Goal: Task Accomplishment & Management: Manage account settings

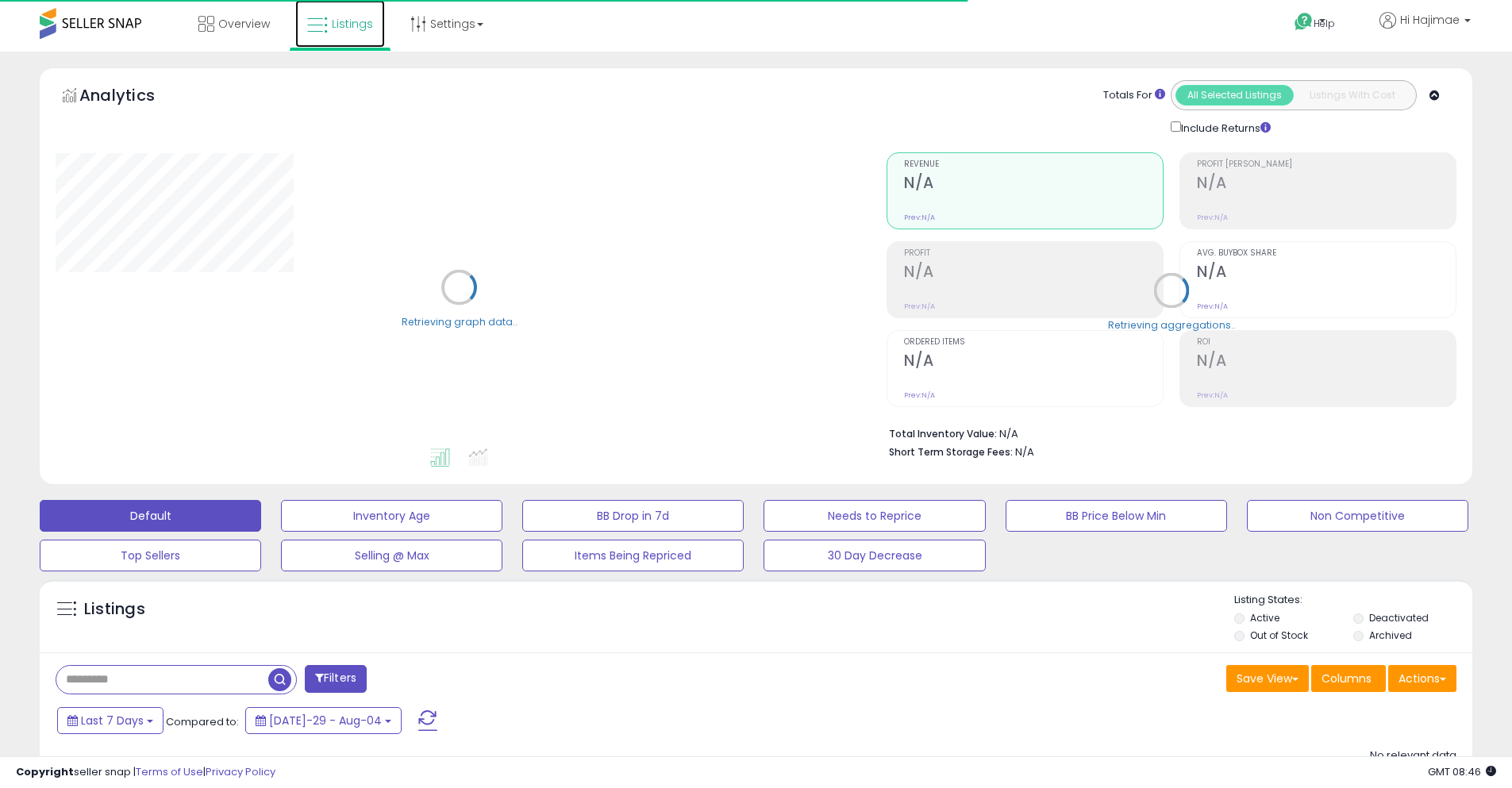
click at [353, 29] on span "Listings" at bounding box center [352, 23] width 41 height 15
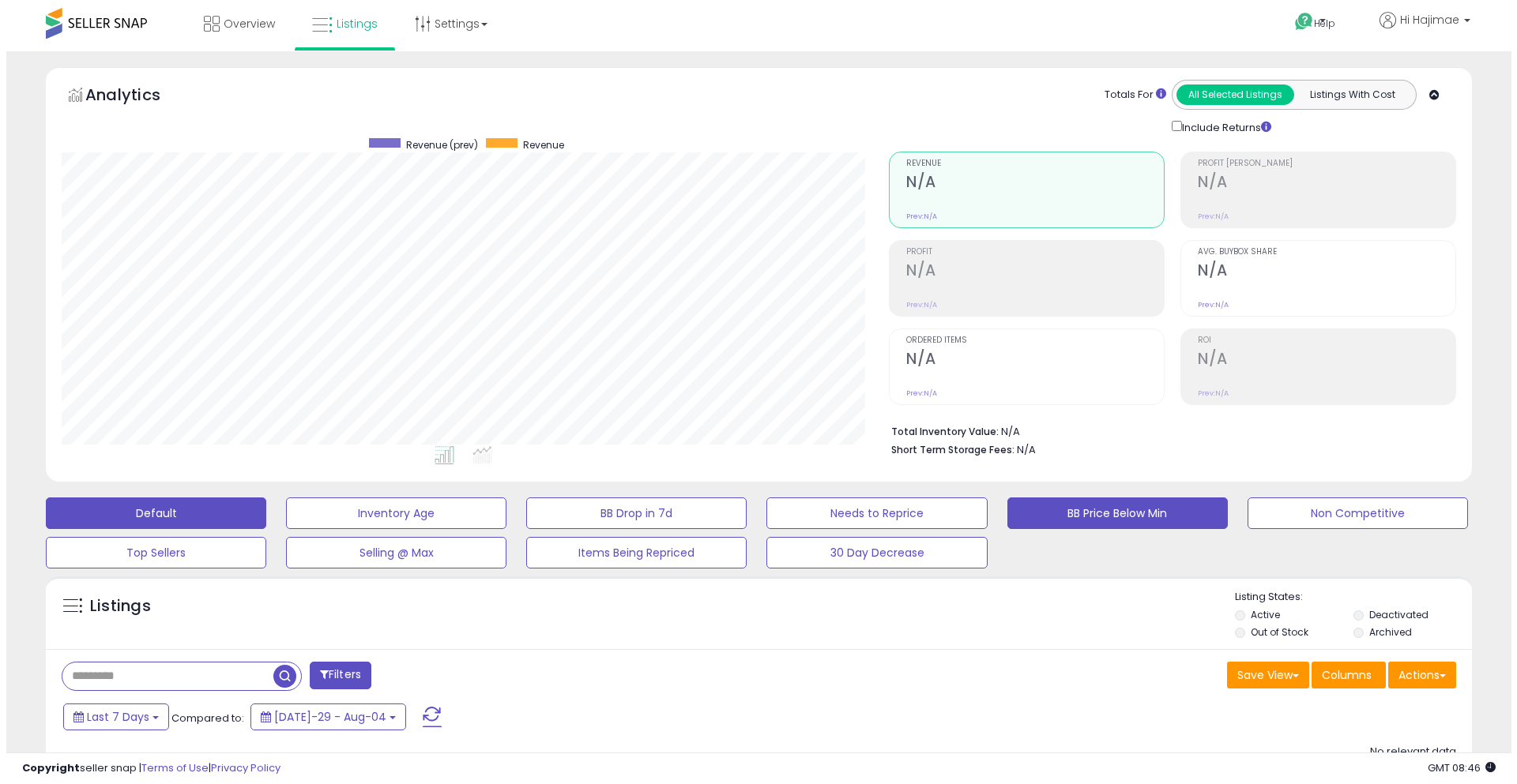
scroll to position [179, 0]
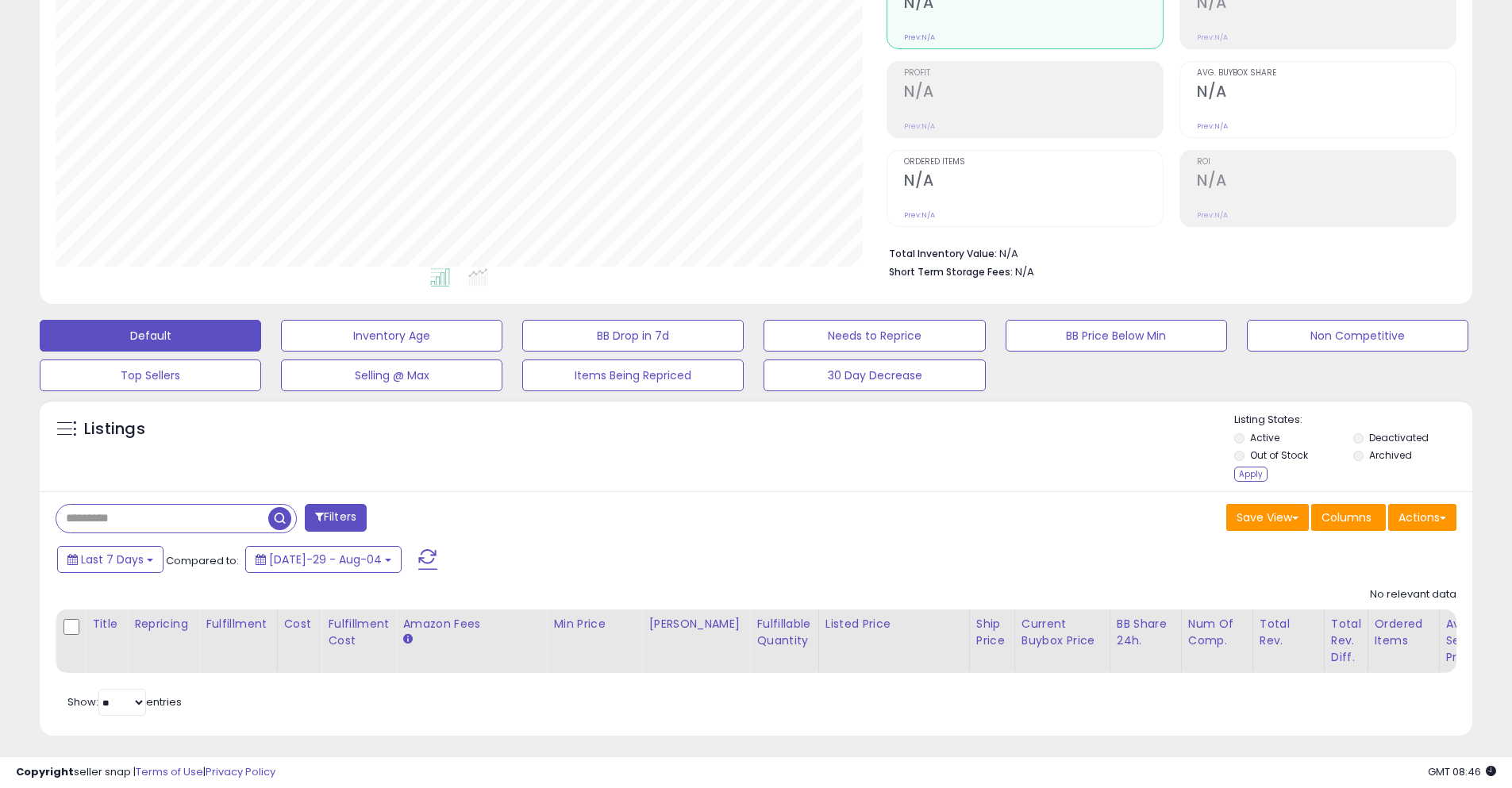
click at [1364, 455] on li "Archived" at bounding box center [1411, 457] width 117 height 17
click at [1364, 456] on li "Archived" at bounding box center [1411, 457] width 117 height 17
click at [1239, 471] on div "Apply" at bounding box center [1251, 475] width 34 height 15
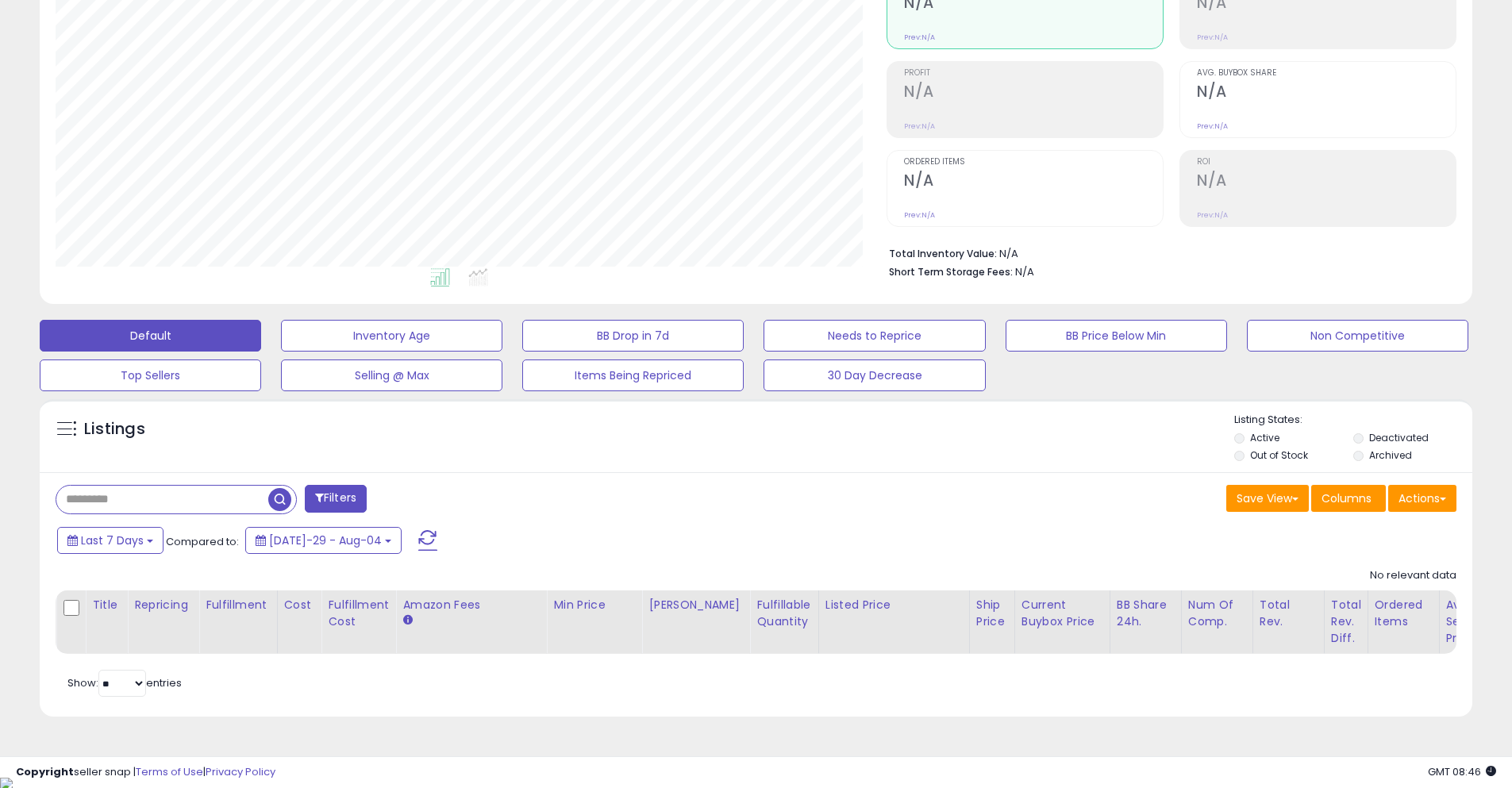
scroll to position [0, 0]
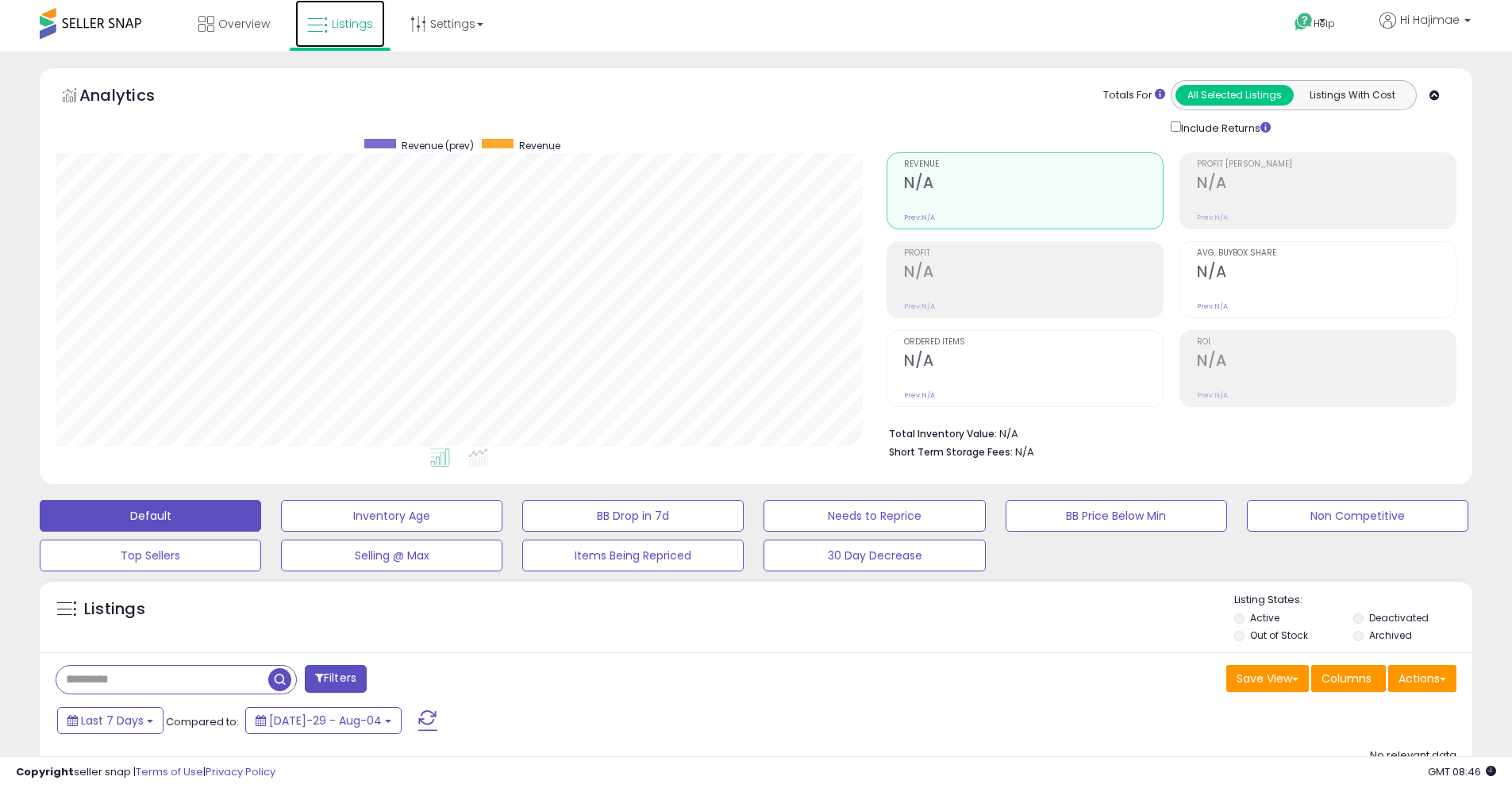
click at [374, 30] on link "Listings" at bounding box center [339, 23] width 90 height 47
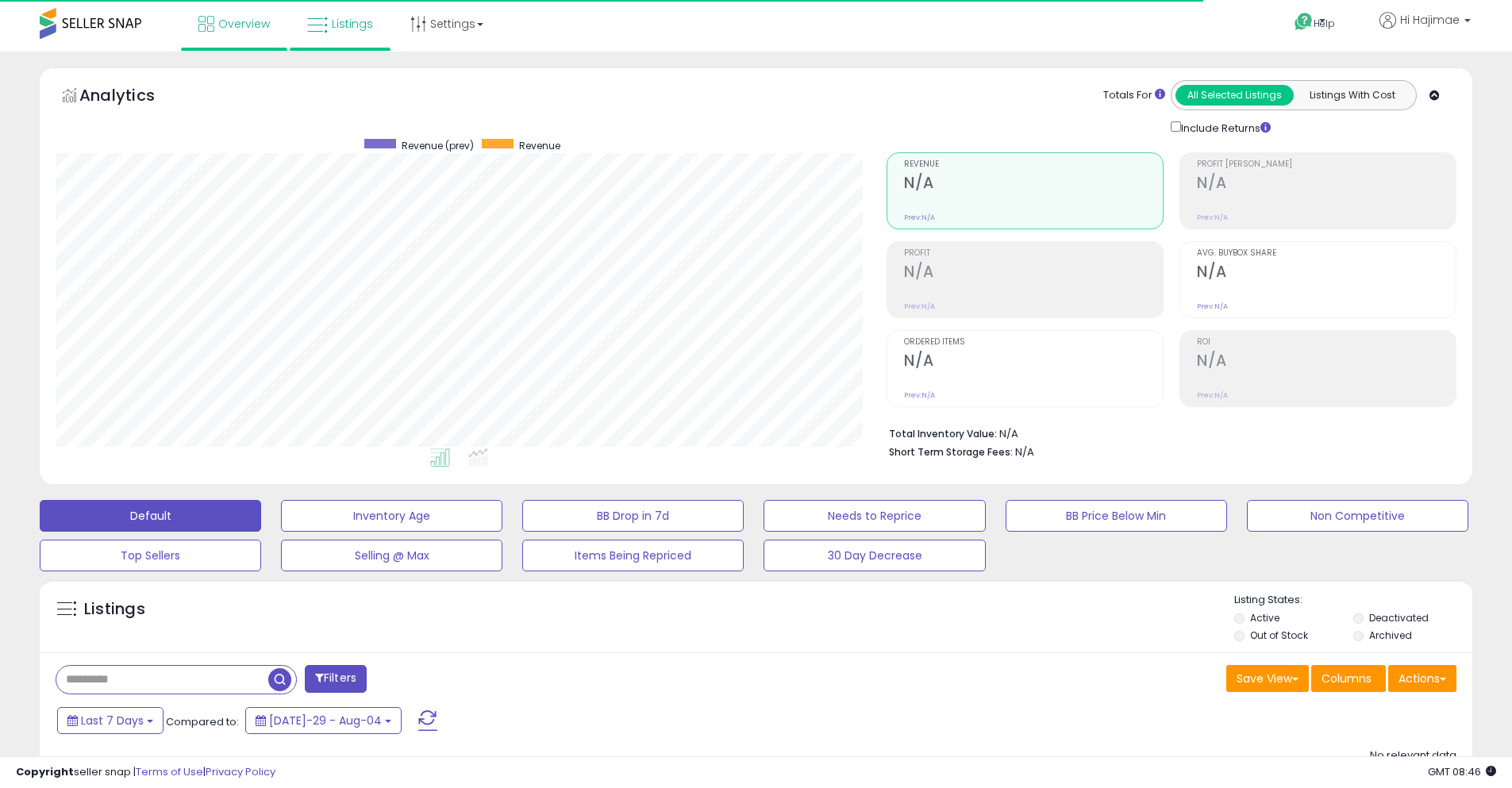
scroll to position [325, 831]
click at [238, 25] on span "Overview" at bounding box center [243, 23] width 51 height 15
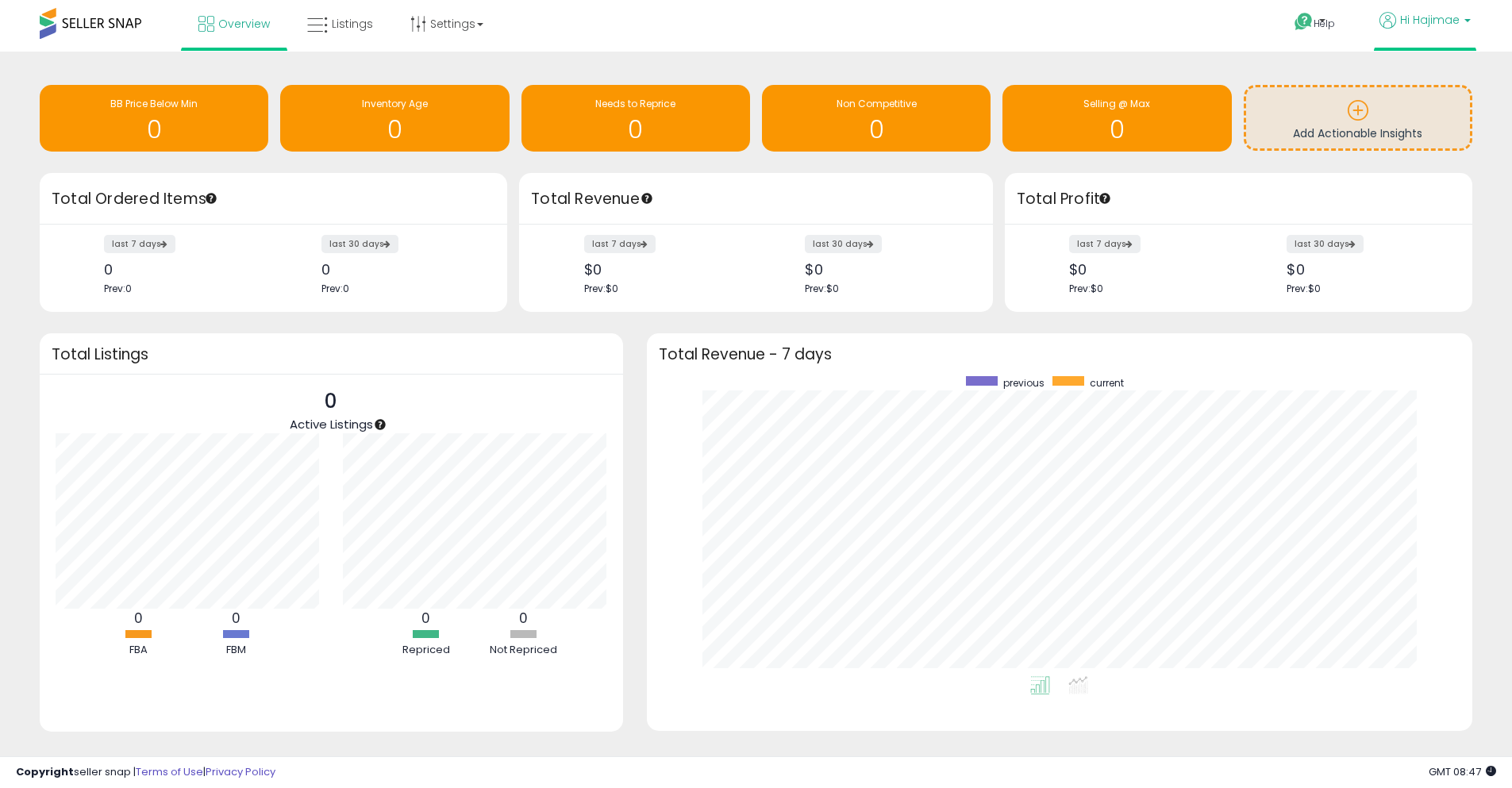
click at [1428, 23] on span "Hi Hajimae" at bounding box center [1430, 19] width 60 height 15
